Goal: Task Accomplishment & Management: Use online tool/utility

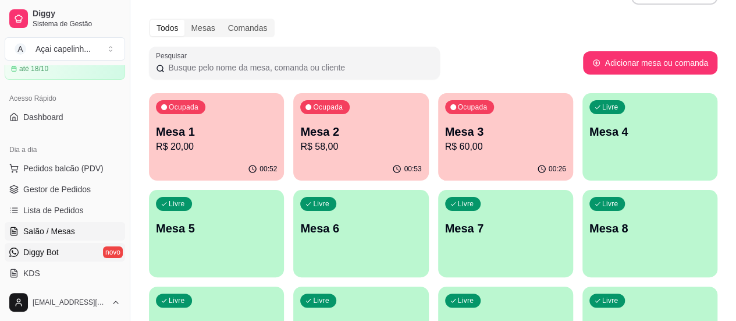
scroll to position [58, 0]
click at [56, 186] on span "Gestor de Pedidos" at bounding box center [56, 188] width 67 height 12
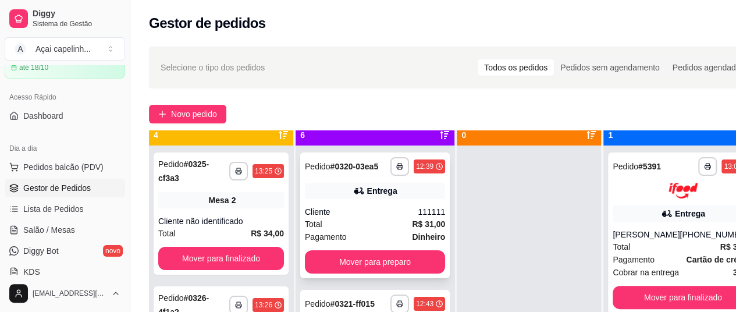
scroll to position [33, 0]
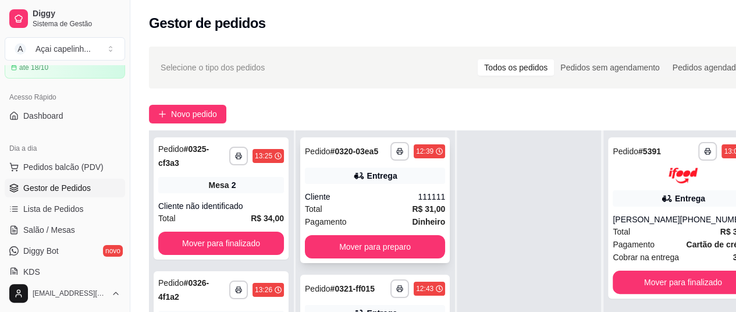
click at [360, 228] on div "Pagamento Dinheiro" at bounding box center [375, 221] width 140 height 13
click at [365, 252] on button "Mover para preparo" at bounding box center [375, 246] width 140 height 23
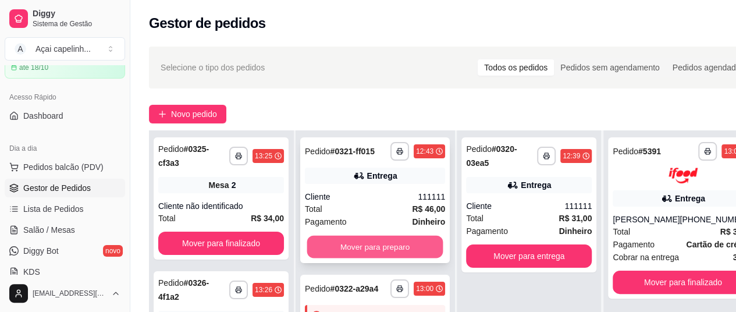
click at [370, 258] on button "Mover para preparo" at bounding box center [375, 247] width 136 height 23
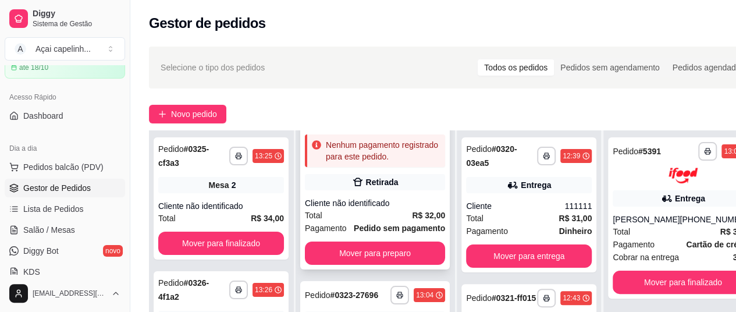
scroll to position [58, 0]
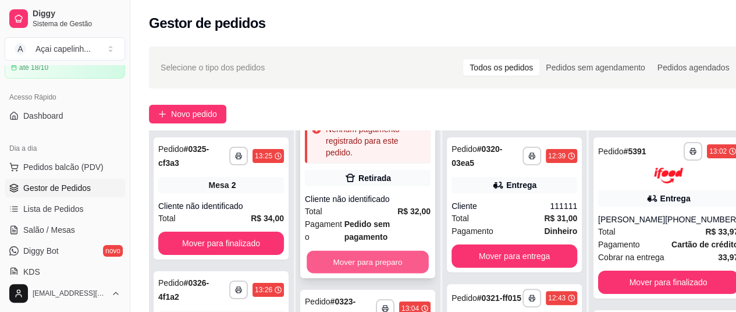
click at [374, 255] on button "Mover para preparo" at bounding box center [368, 262] width 122 height 23
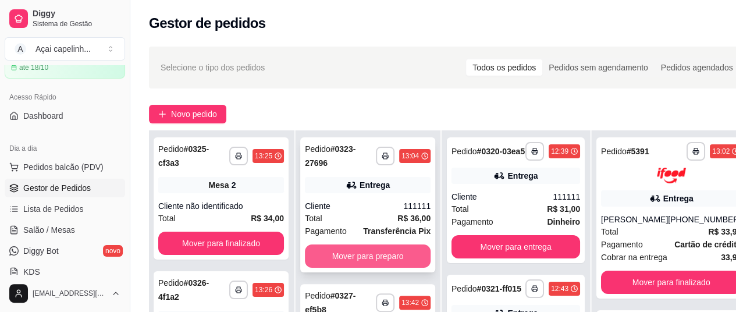
scroll to position [0, 0]
click at [376, 247] on button "Mover para preparo" at bounding box center [368, 256] width 122 height 23
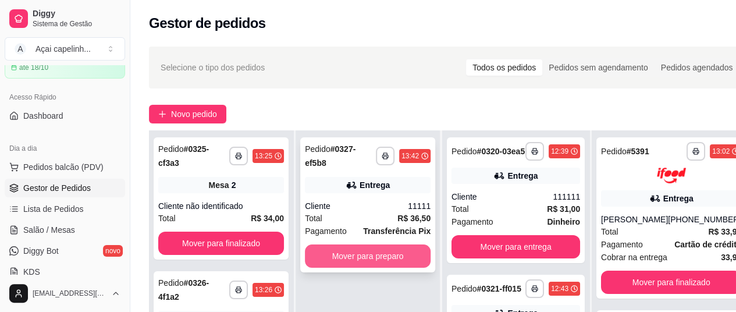
click at [377, 248] on button "Mover para preparo" at bounding box center [368, 255] width 126 height 23
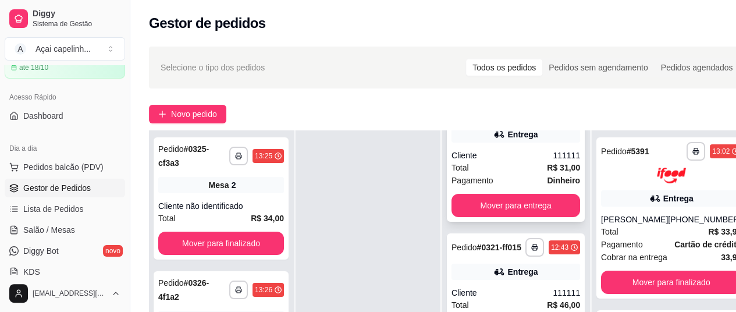
scroll to position [58, 0]
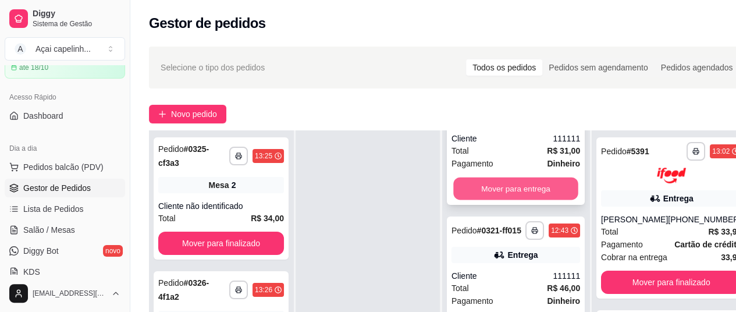
click at [529, 198] on button "Mover para entrega" at bounding box center [515, 188] width 125 height 23
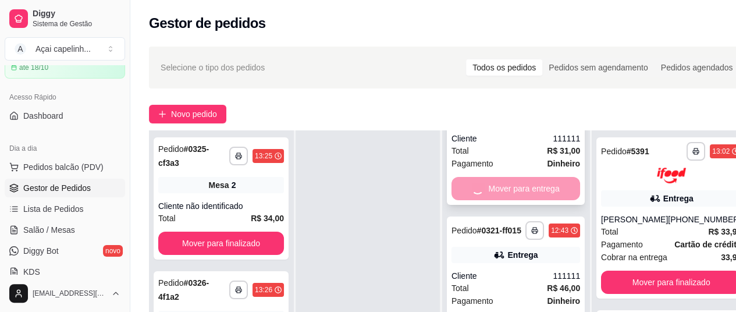
scroll to position [0, 0]
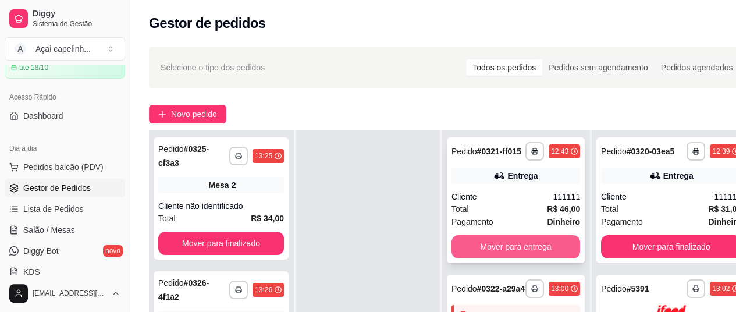
click at [528, 242] on button "Mover para entrega" at bounding box center [515, 246] width 129 height 23
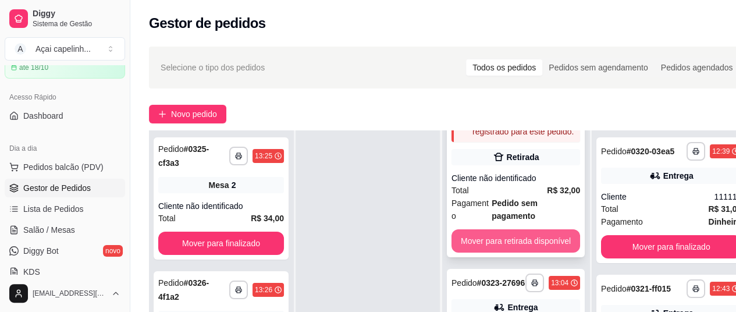
click at [529, 240] on button "Mover para retirada disponível" at bounding box center [515, 240] width 129 height 23
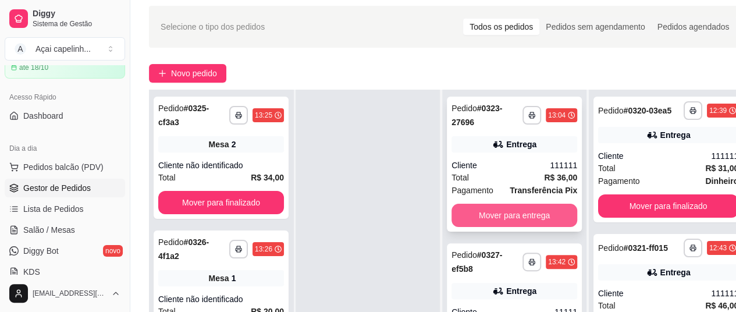
scroll to position [58, 0]
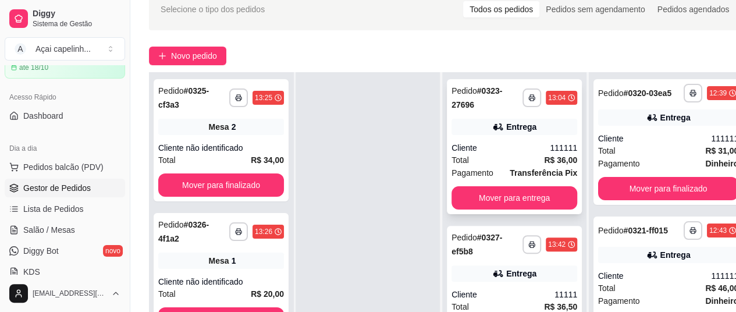
click at [532, 206] on div "**********" at bounding box center [514, 146] width 135 height 135
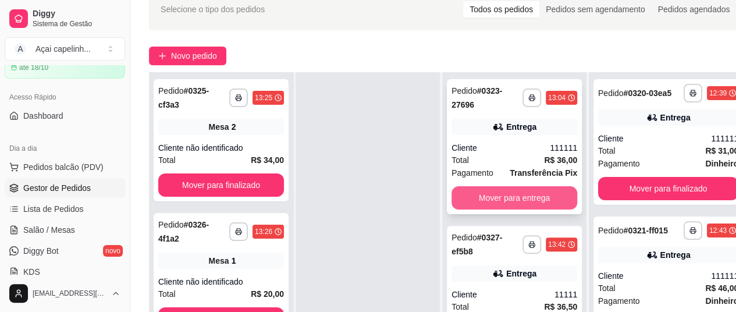
click at [546, 194] on button "Mover para entrega" at bounding box center [514, 197] width 126 height 23
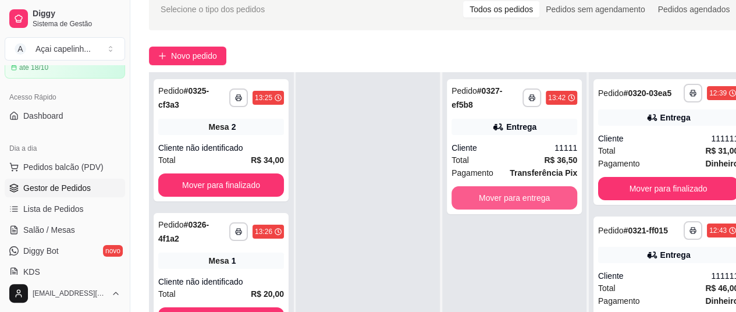
click at [546, 194] on button "Mover para entrega" at bounding box center [514, 197] width 126 height 23
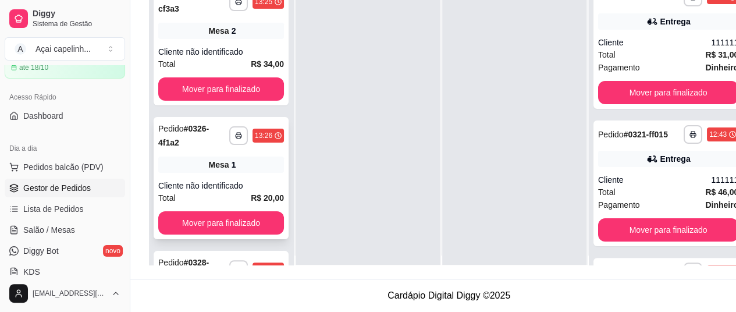
scroll to position [0, 0]
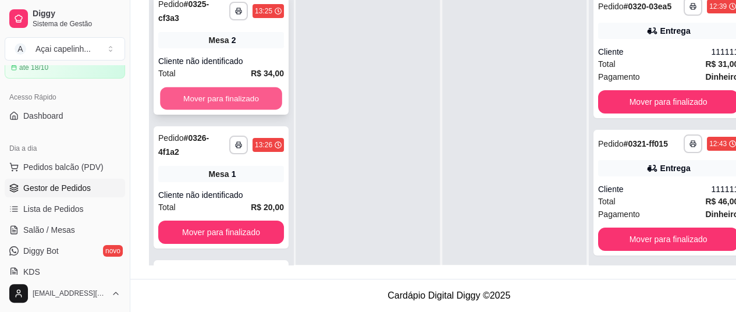
click at [230, 88] on button "Mover para finalizado" at bounding box center [221, 98] width 122 height 23
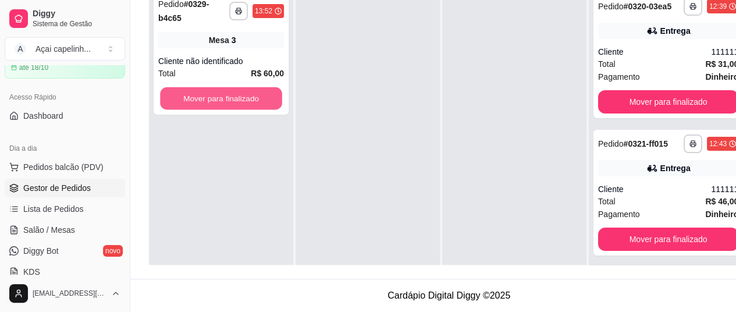
click at [230, 88] on button "Mover para finalizado" at bounding box center [221, 98] width 122 height 23
